Goal: Task Accomplishment & Management: Use online tool/utility

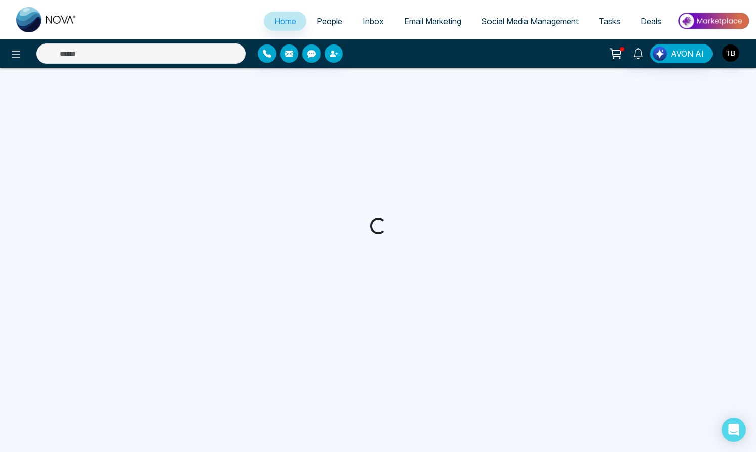
select select "*"
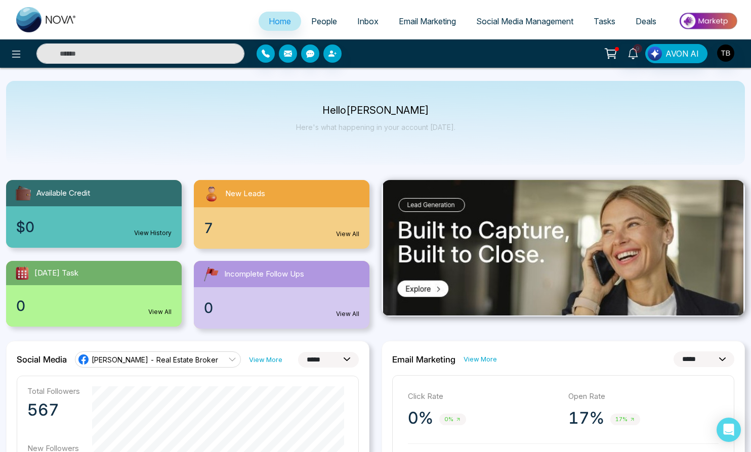
click at [417, 26] on span "Email Marketing" at bounding box center [427, 21] width 57 height 10
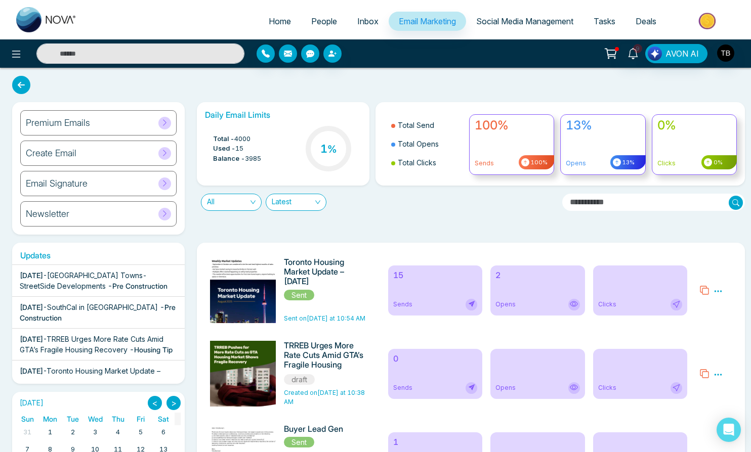
click at [249, 315] on img at bounding box center [245, 396] width 142 height 278
click at [718, 296] on icon at bounding box center [717, 291] width 9 height 9
click at [690, 312] on span "Preview" at bounding box center [698, 307] width 27 height 9
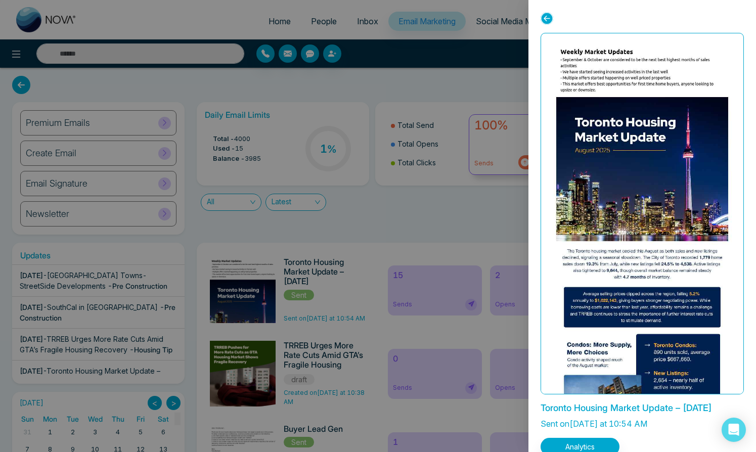
click at [653, 67] on img at bounding box center [642, 380] width 344 height 674
click at [548, 17] on icon at bounding box center [547, 18] width 13 height 13
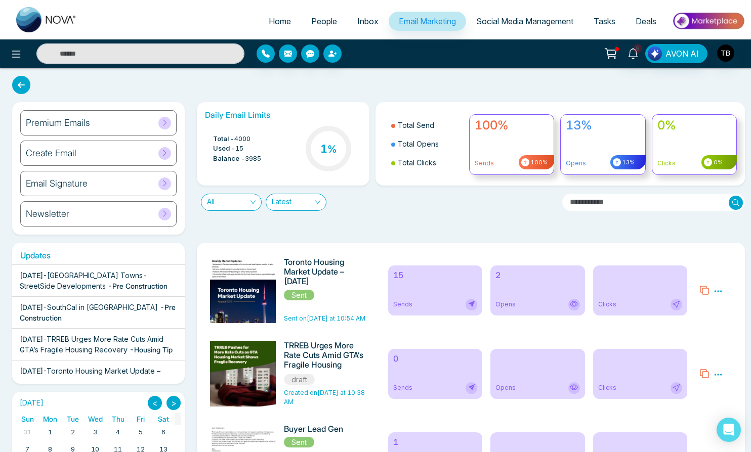
click at [312, 287] on h6 "Toronto Housing Market Update – [DATE]" at bounding box center [325, 271] width 83 height 29
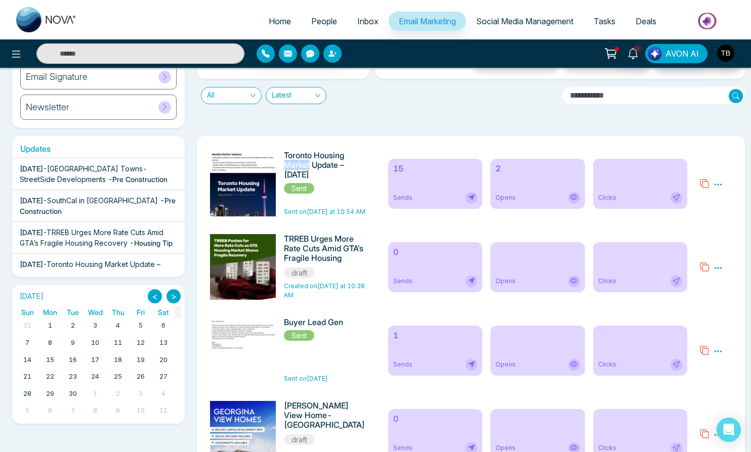
scroll to position [1, 0]
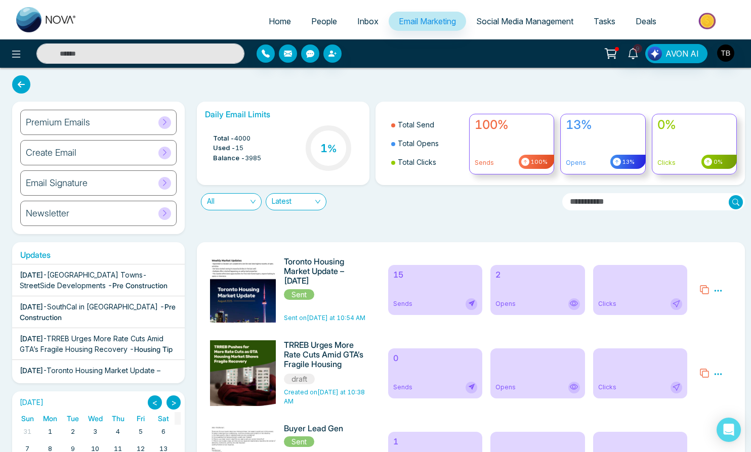
click at [718, 291] on icon at bounding box center [718, 291] width 8 height 2
click at [497, 234] on div "Daily Email Limits Total - 4000 Used - 15 Balance - 3985 1 % Total Send Total O…" at bounding box center [468, 168] width 554 height 133
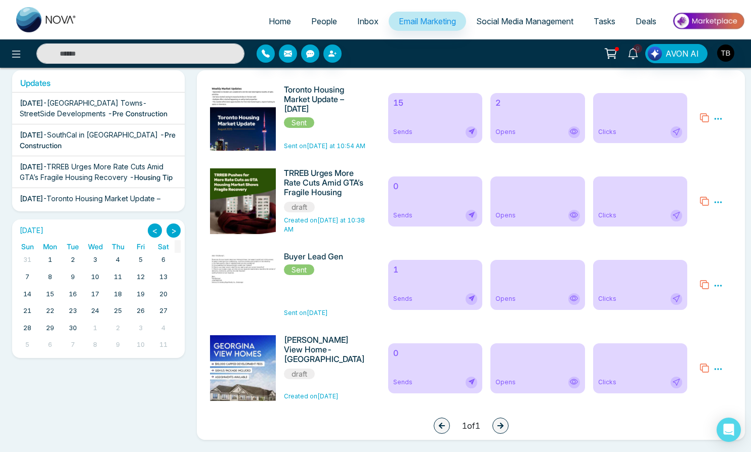
scroll to position [196, 0]
click at [254, 85] on img at bounding box center [245, 224] width 142 height 278
click at [253, 100] on img at bounding box center [245, 224] width 142 height 278
click at [506, 126] on div "Opens" at bounding box center [537, 132] width 84 height 12
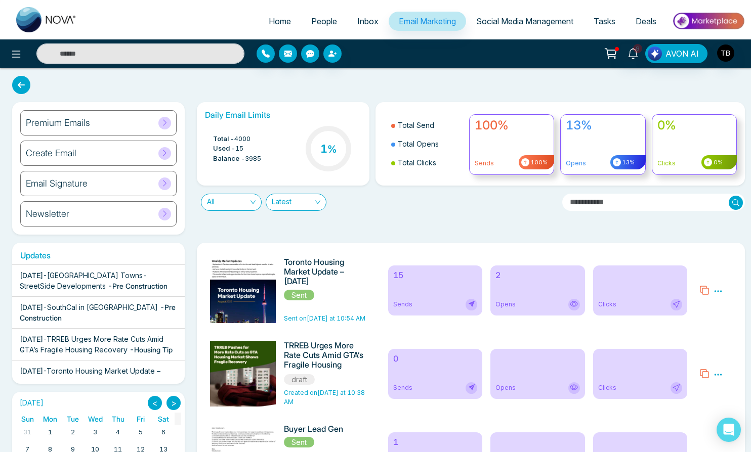
click at [252, 310] on img at bounding box center [245, 396] width 142 height 278
click at [308, 300] on span "Sent" at bounding box center [299, 295] width 30 height 11
click at [321, 323] on div "Toronto Housing Market Update – [DATE] Sent Sent on [DATE] at 10:54 AM" at bounding box center [325, 290] width 83 height 66
click at [270, 321] on img at bounding box center [245, 396] width 142 height 278
click at [255, 286] on img at bounding box center [245, 396] width 142 height 278
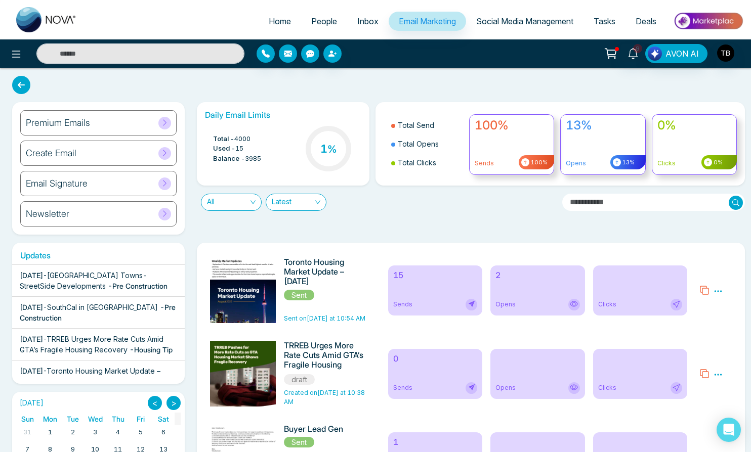
click at [255, 286] on img at bounding box center [245, 396] width 142 height 278
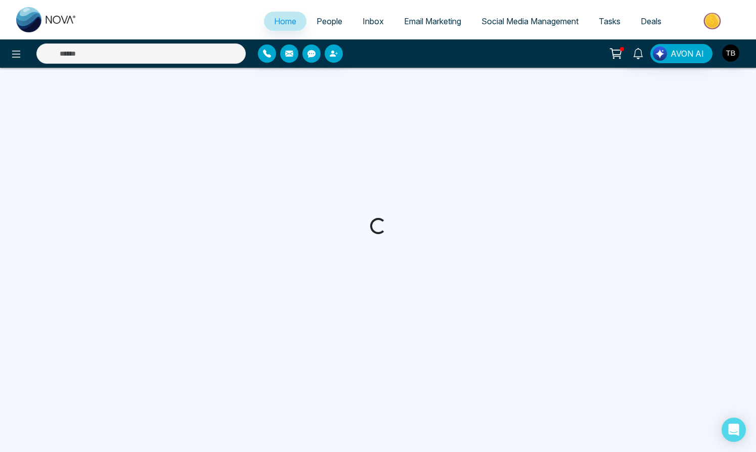
select select "*"
